Goal: Obtain resource: Download file/media

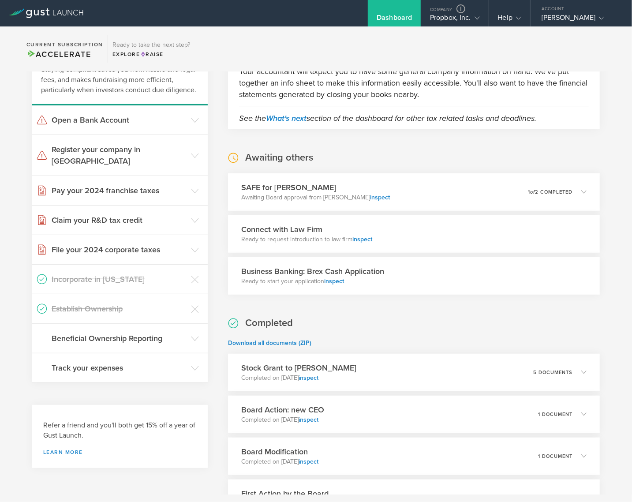
scroll to position [373, 0]
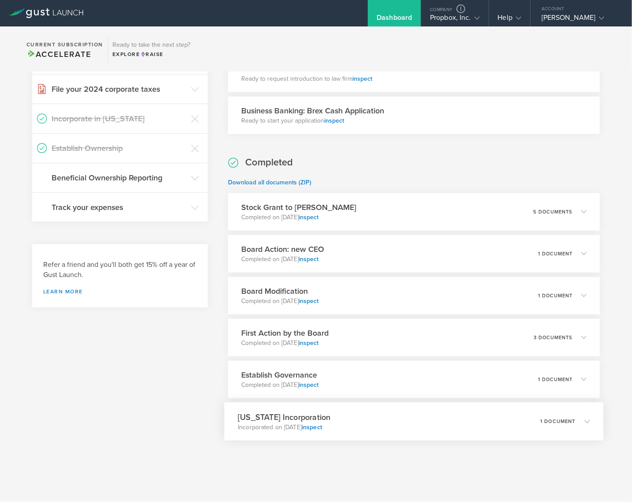
click at [390, 421] on div "Delaware Incorporation Incorporated on Jul 13, 2023 inspect 1 document" at bounding box center [413, 421] width 379 height 38
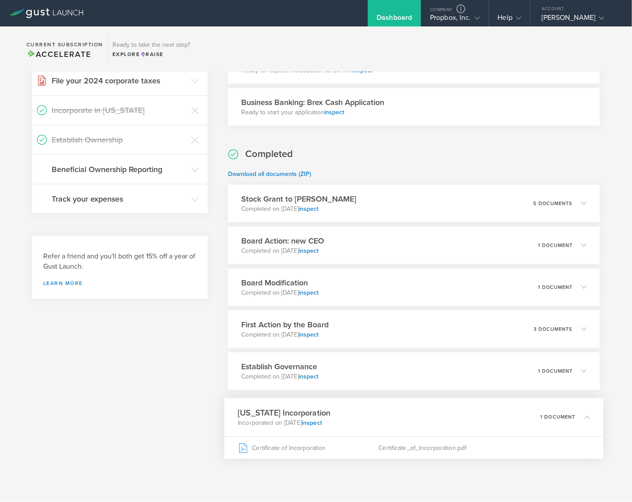
scroll to position [395, 0]
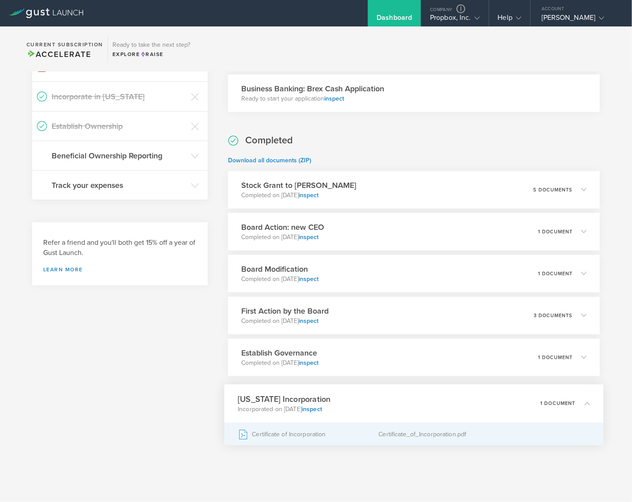
click at [306, 434] on div "Certificate of Incorporation" at bounding box center [308, 434] width 141 height 22
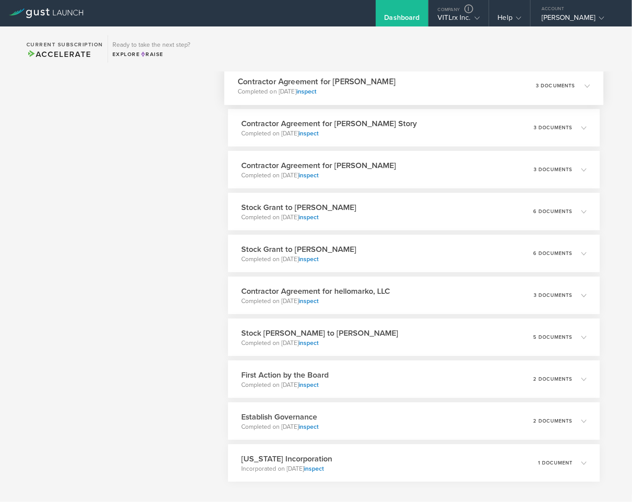
scroll to position [1726, 0]
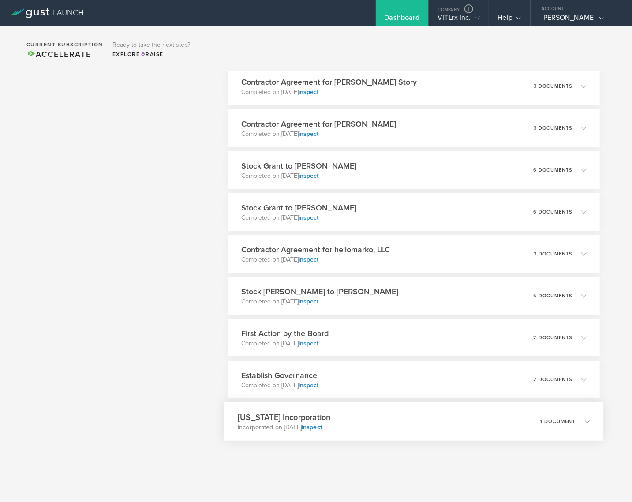
click at [388, 409] on div "[US_STATE] Incorporation Incorporated on [DATE] inspect 1 document" at bounding box center [413, 421] width 379 height 38
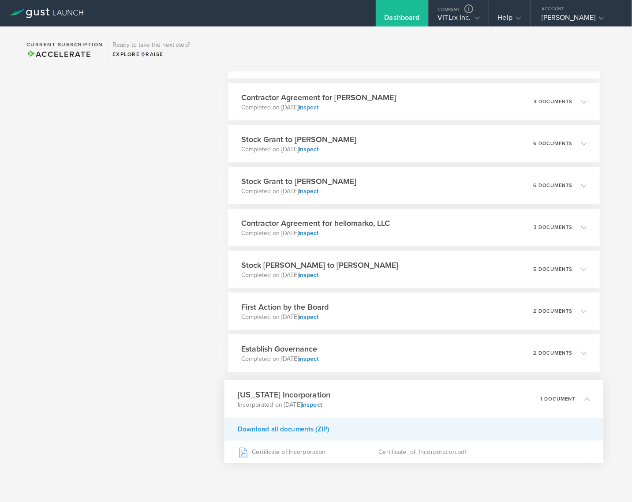
scroll to position [1775, 0]
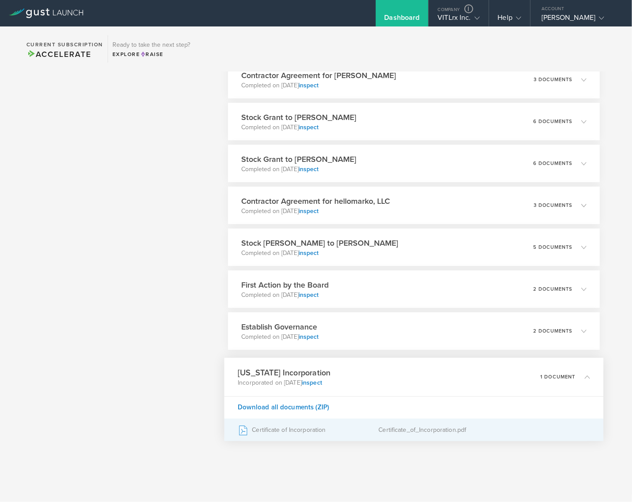
click at [313, 425] on div "Certificate of Incorporation" at bounding box center [308, 430] width 141 height 22
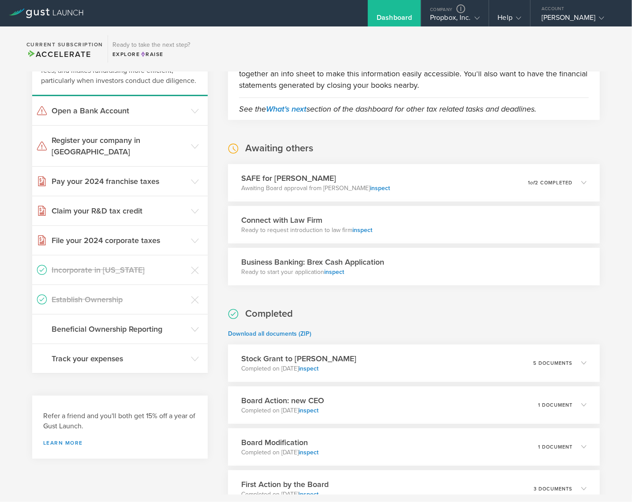
scroll to position [220, 0]
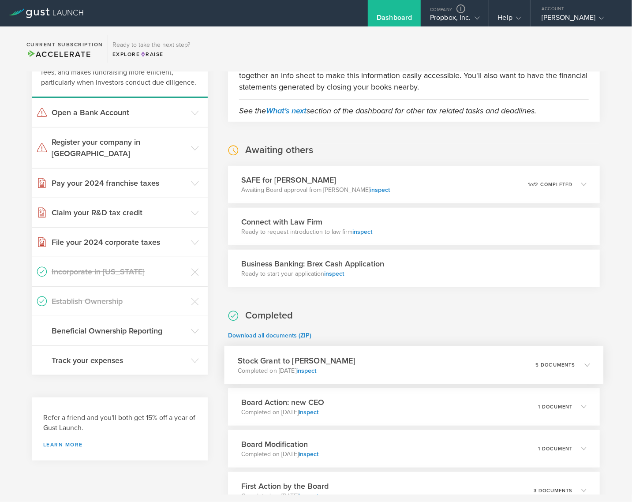
click at [417, 358] on div "Stock Grant to [PERSON_NAME] Completed on [DATE] inspect 5 documents" at bounding box center [413, 365] width 379 height 38
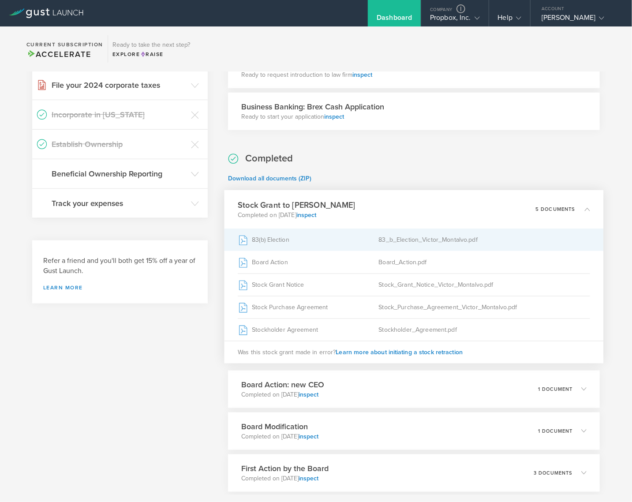
scroll to position [512, 0]
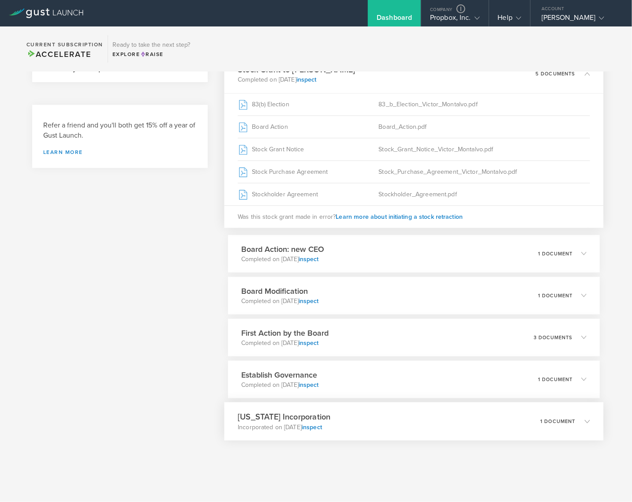
click at [386, 422] on div "[US_STATE] Incorporation Incorporated on [DATE] inspect 1 document" at bounding box center [413, 421] width 379 height 38
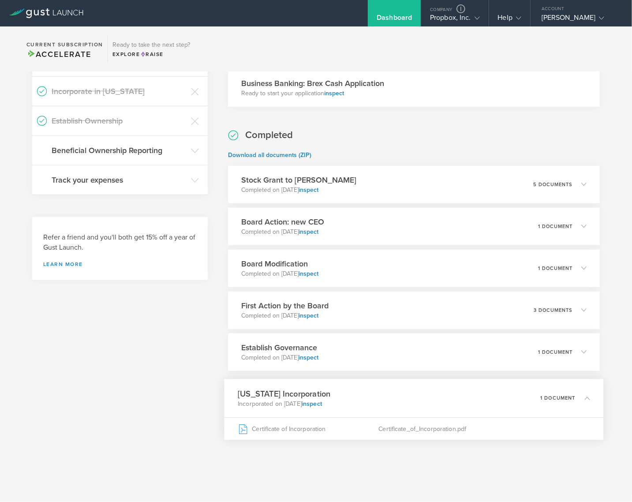
scroll to position [399, 0]
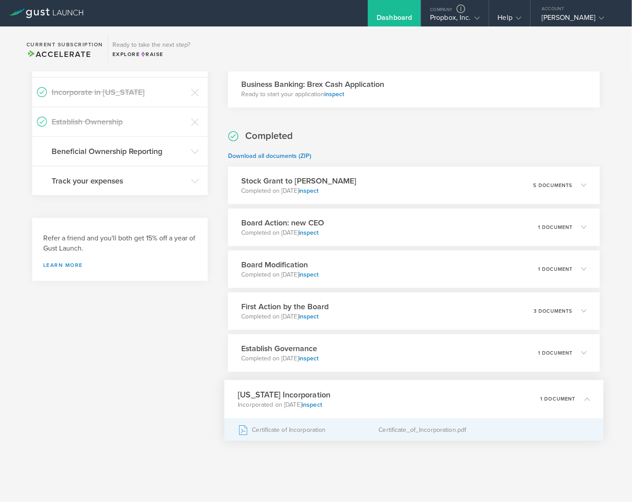
click at [322, 432] on div "Certificate of Incorporation" at bounding box center [308, 430] width 141 height 22
